Goal: Task Accomplishment & Management: Manage account settings

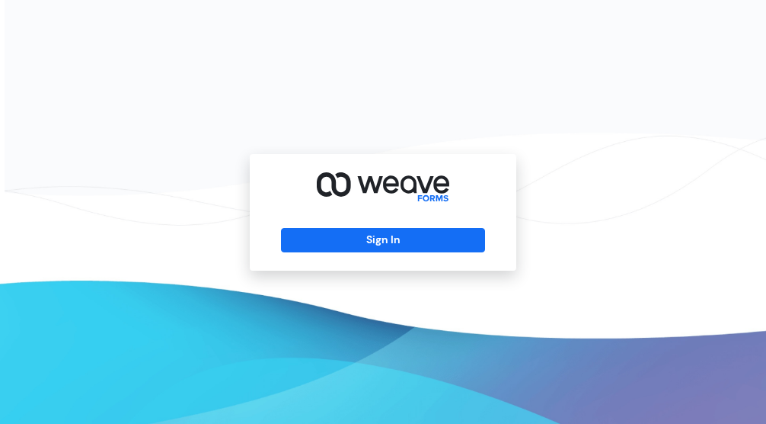
click at [421, 241] on button "Sign In" at bounding box center [382, 240] width 203 height 24
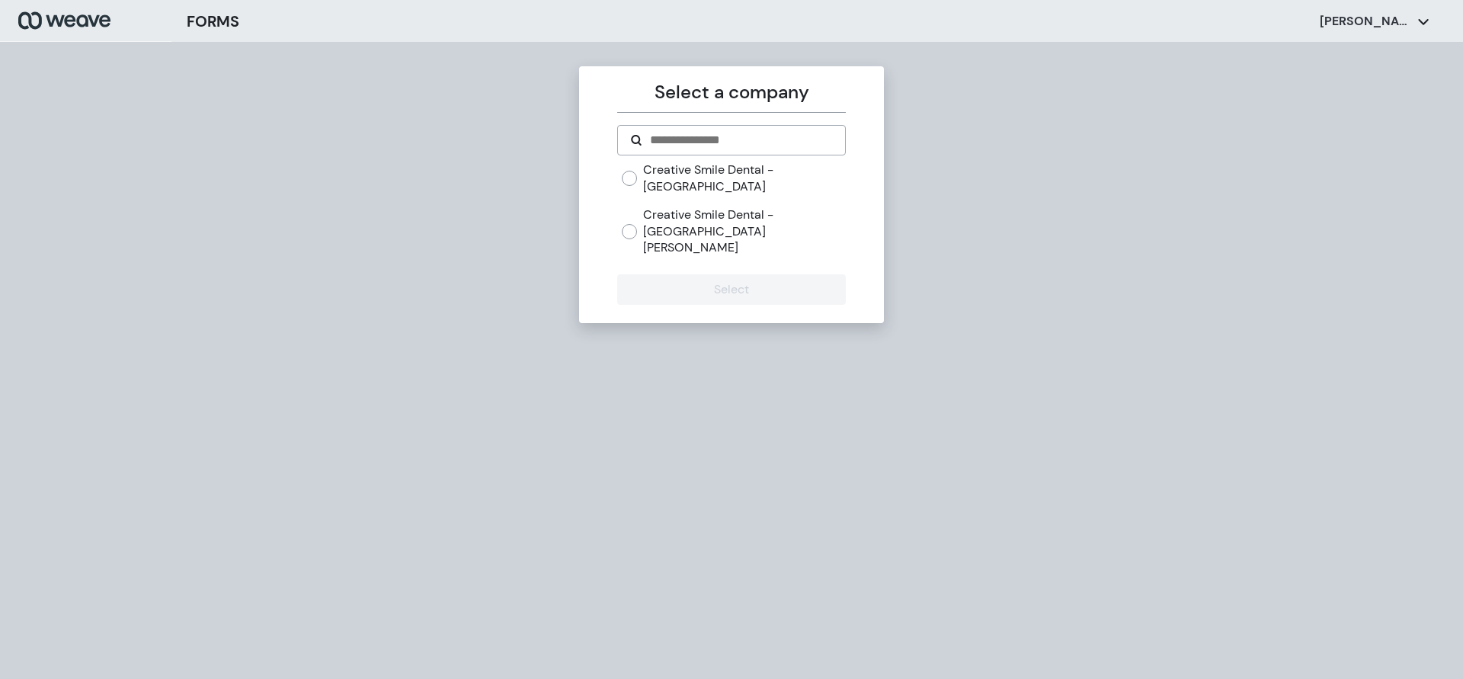
click at [709, 207] on label "Creative Smile Dental - San Lorenzo" at bounding box center [744, 231] width 202 height 50
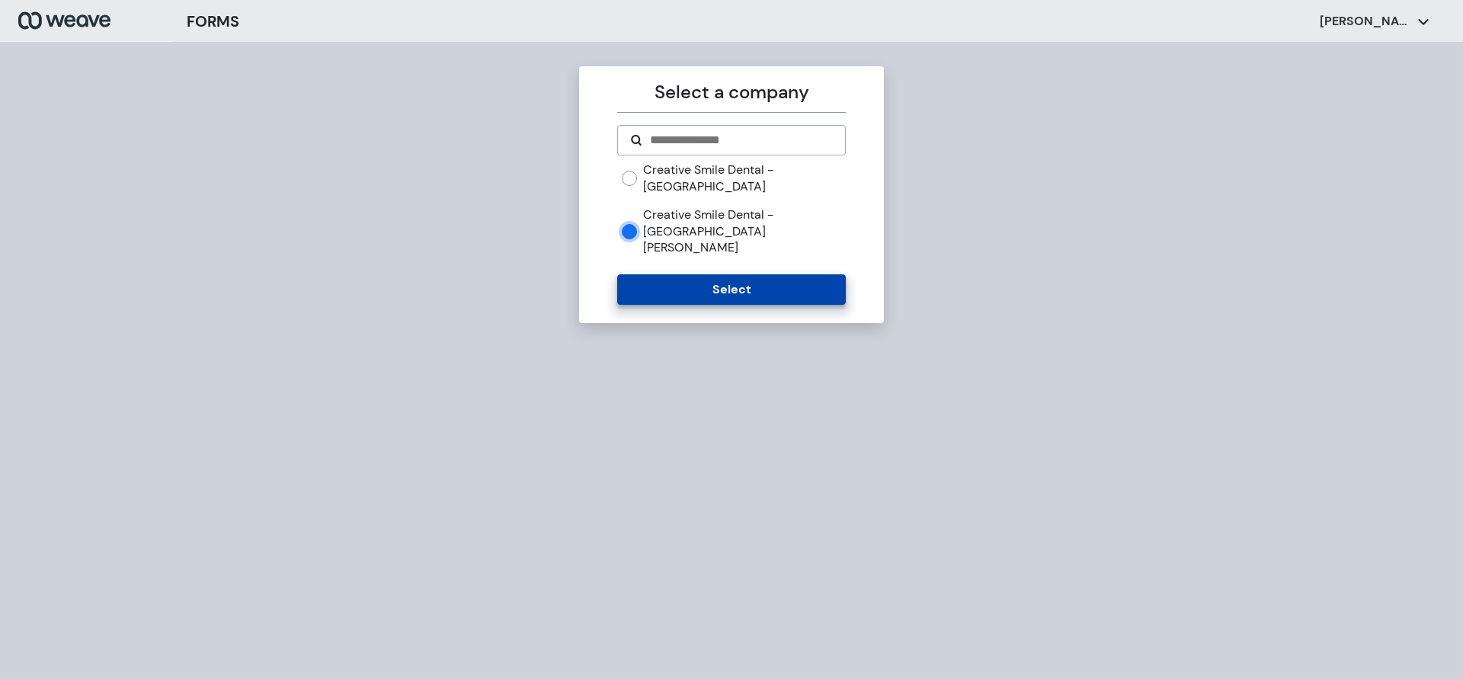
click at [677, 274] on button "Select" at bounding box center [731, 289] width 228 height 30
